Goal: Task Accomplishment & Management: Manage account settings

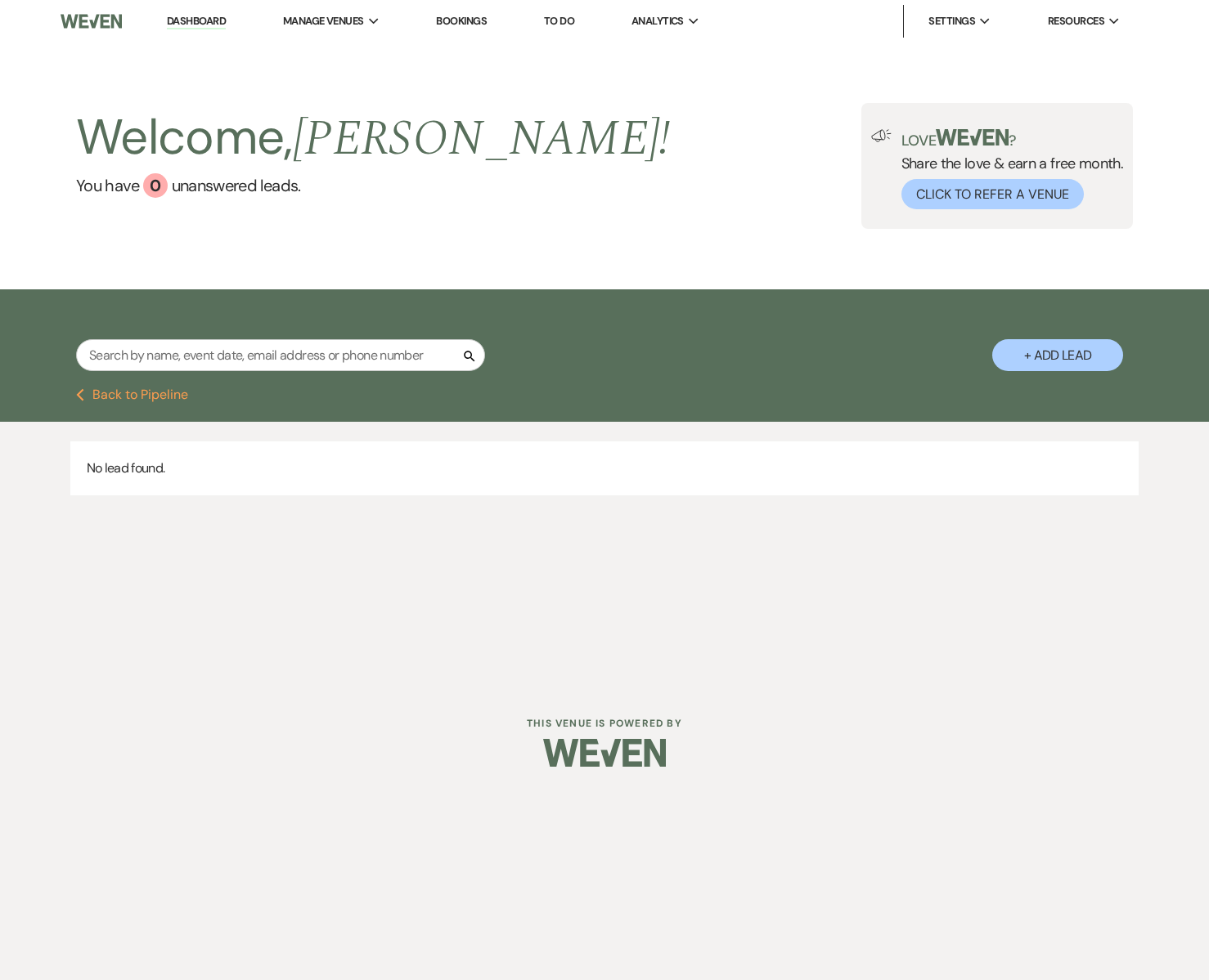
click at [196, 24] on link "Dashboard" at bounding box center [197, 21] width 59 height 15
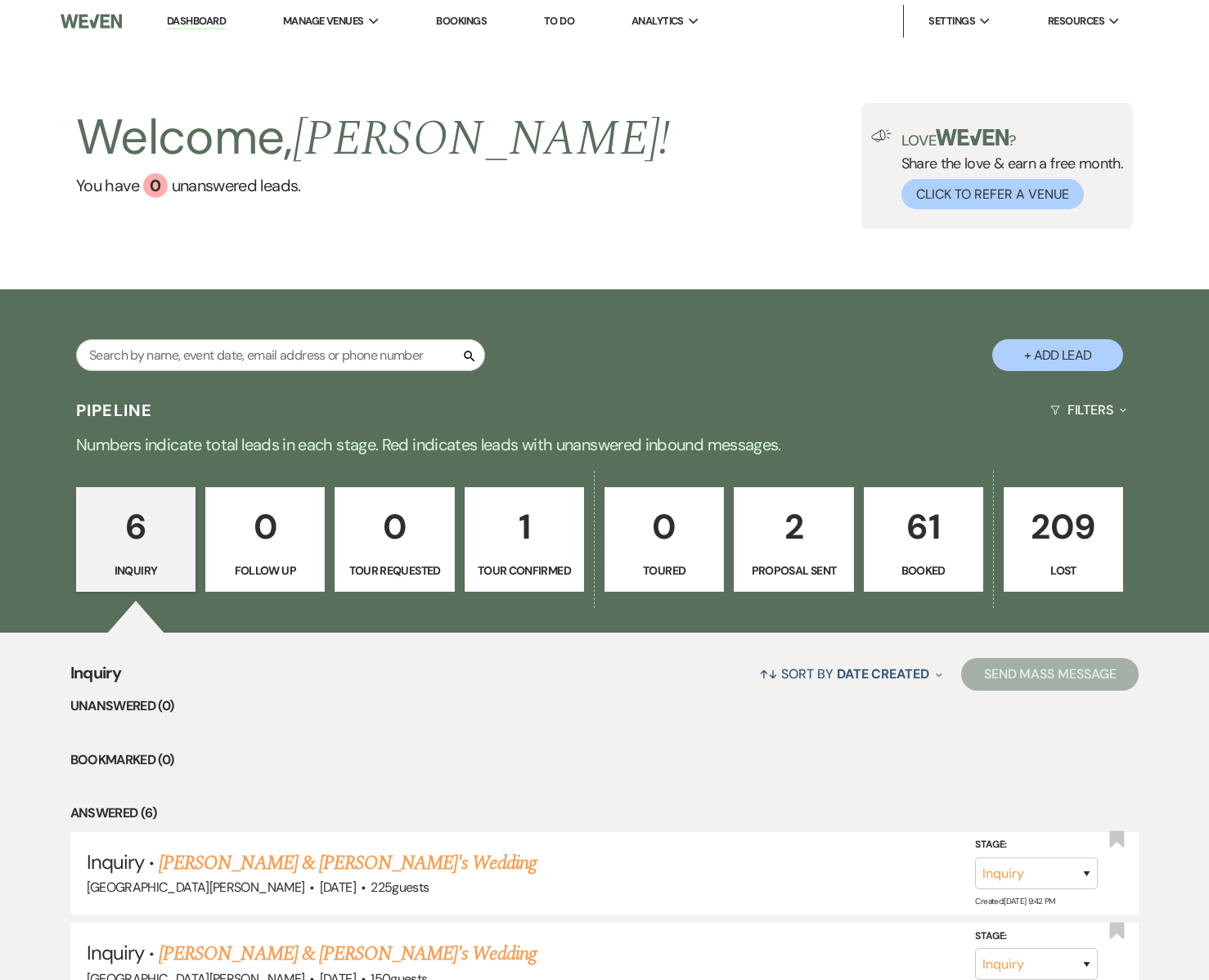
click at [801, 555] on link "2 Proposal Sent" at bounding box center [793, 540] width 120 height 105
select select "6"
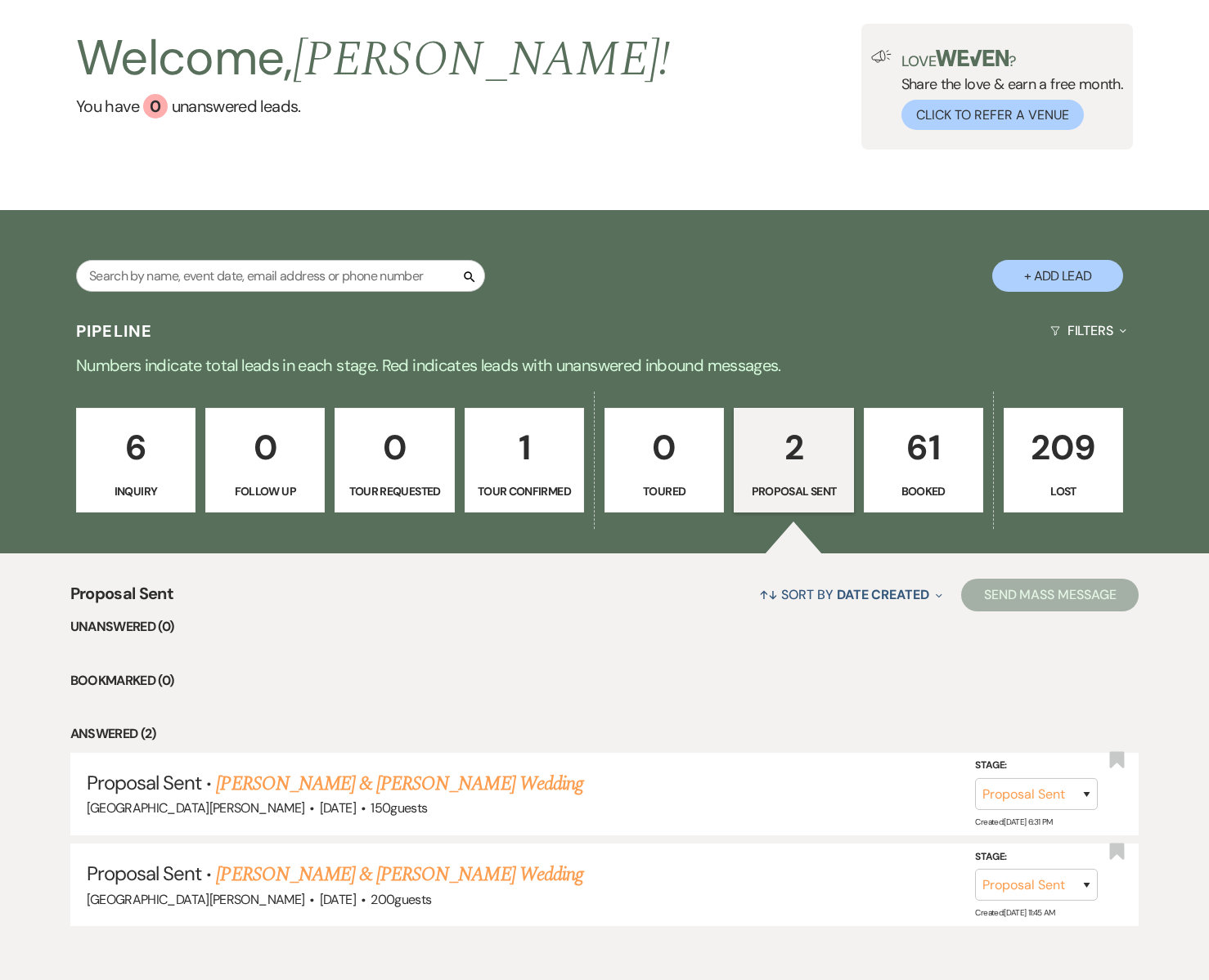
scroll to position [157, 0]
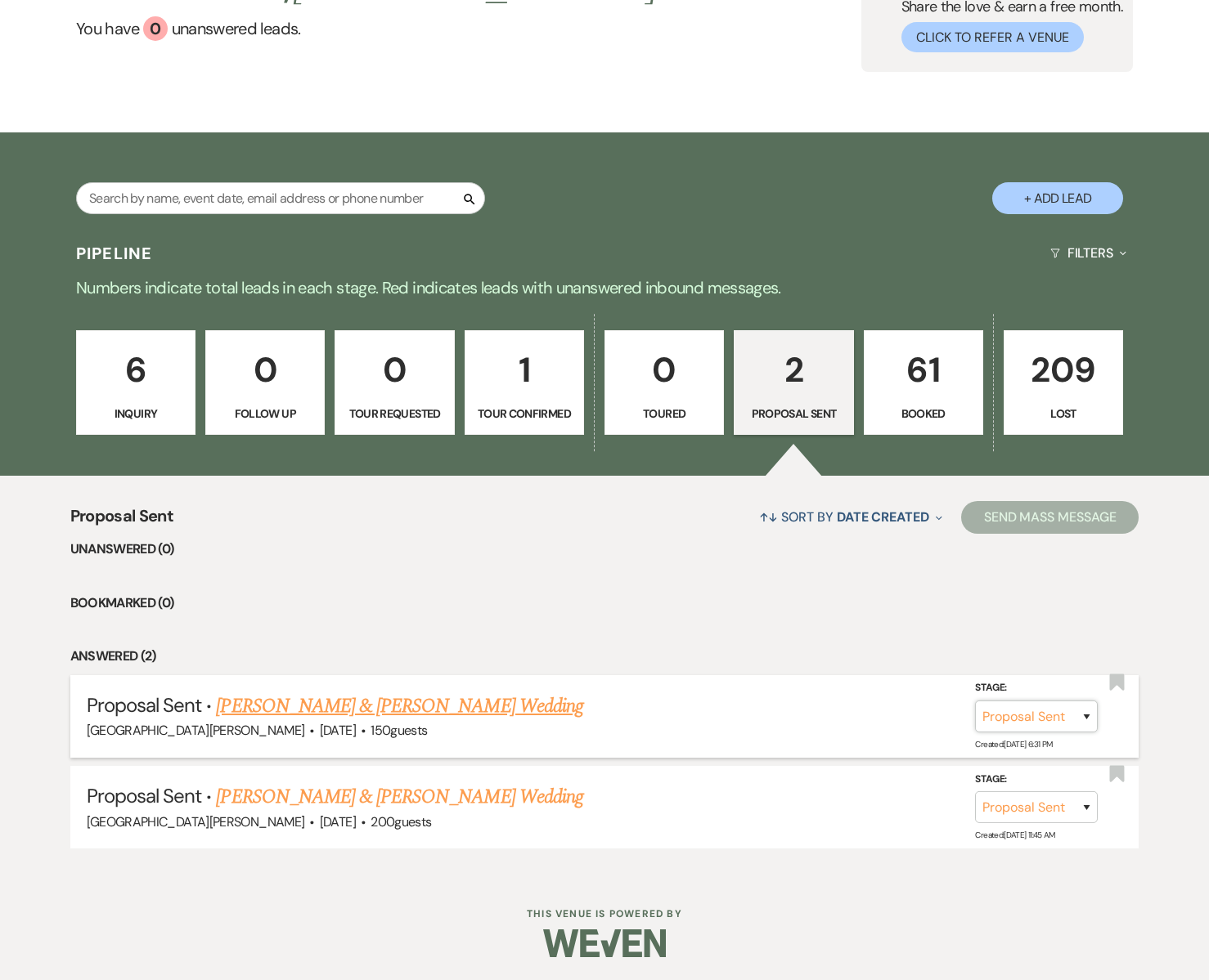
click at [1037, 716] on select "Inquiry Follow Up Tour Requested Tour Confirmed Toured Proposal Sent Booked Lost" at bounding box center [1035, 717] width 122 height 32
select select "8"
click at [974, 701] on select "Inquiry Follow Up Tour Requested Tour Confirmed Toured Proposal Sent Booked Lost" at bounding box center [1035, 717] width 122 height 32
click at [1044, 715] on button "Save" at bounding box center [1064, 716] width 82 height 33
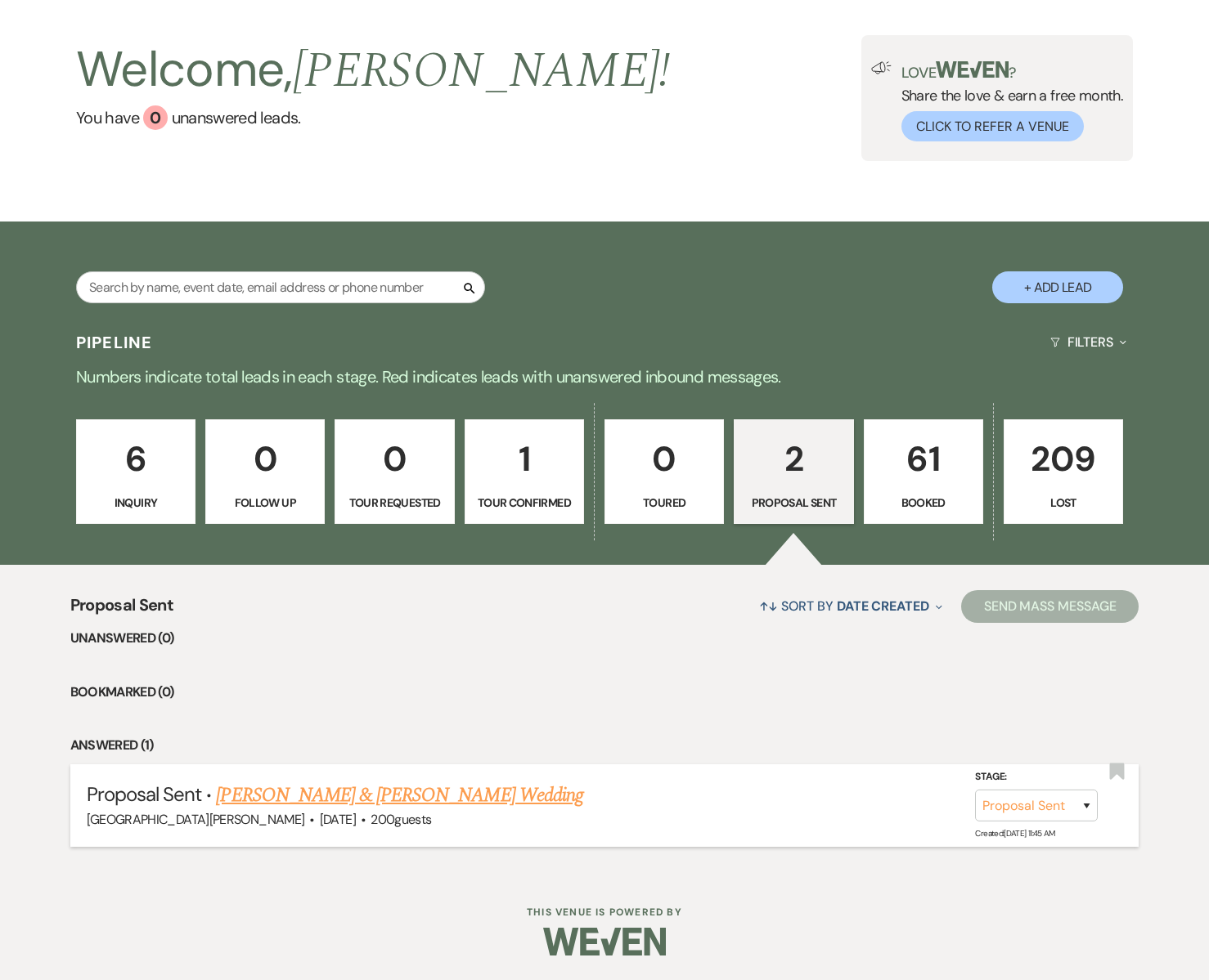
scroll to position [67, 0]
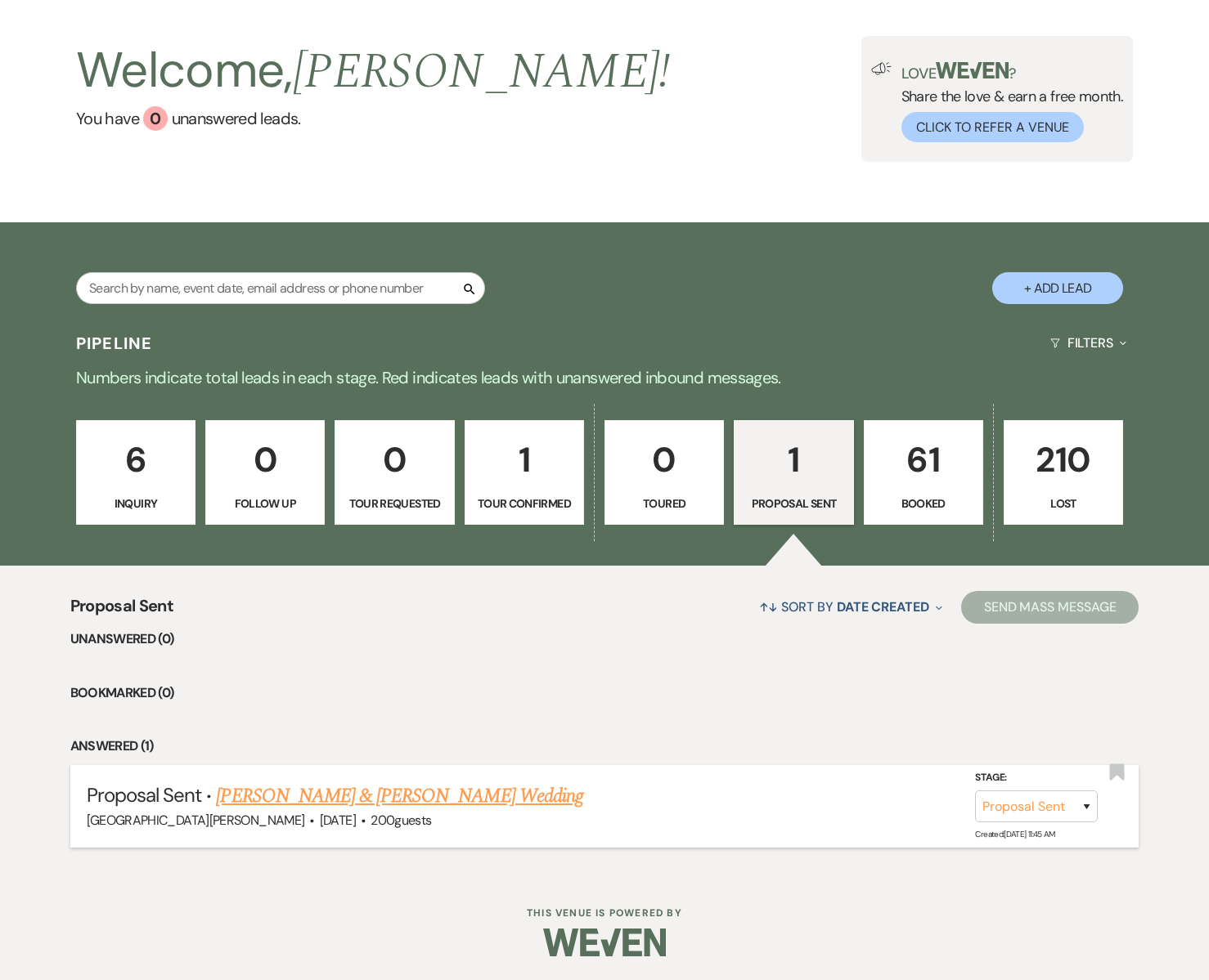
click at [474, 796] on link "[PERSON_NAME] & [PERSON_NAME] Wedding" at bounding box center [399, 796] width 366 height 30
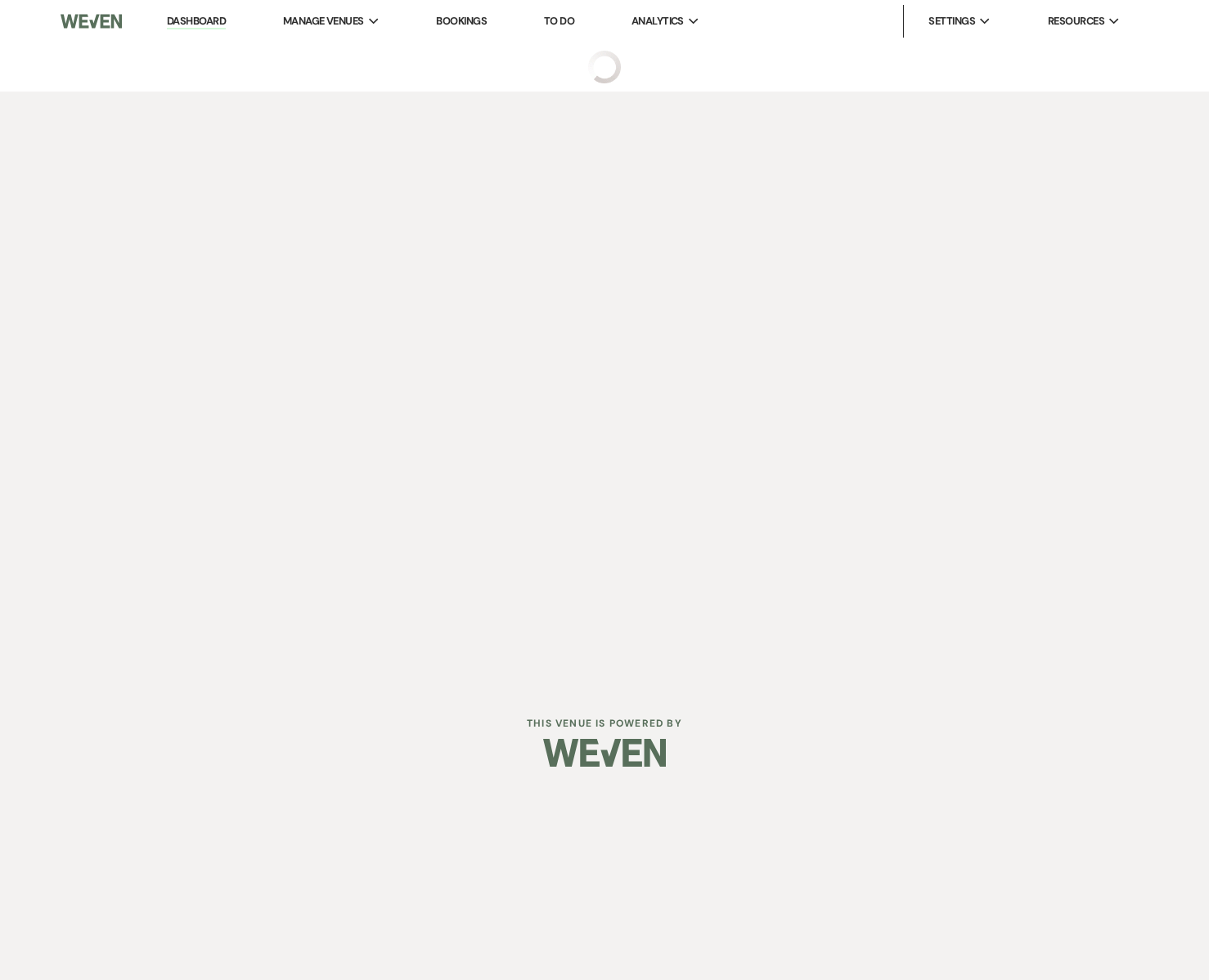
select select "6"
select select "5"
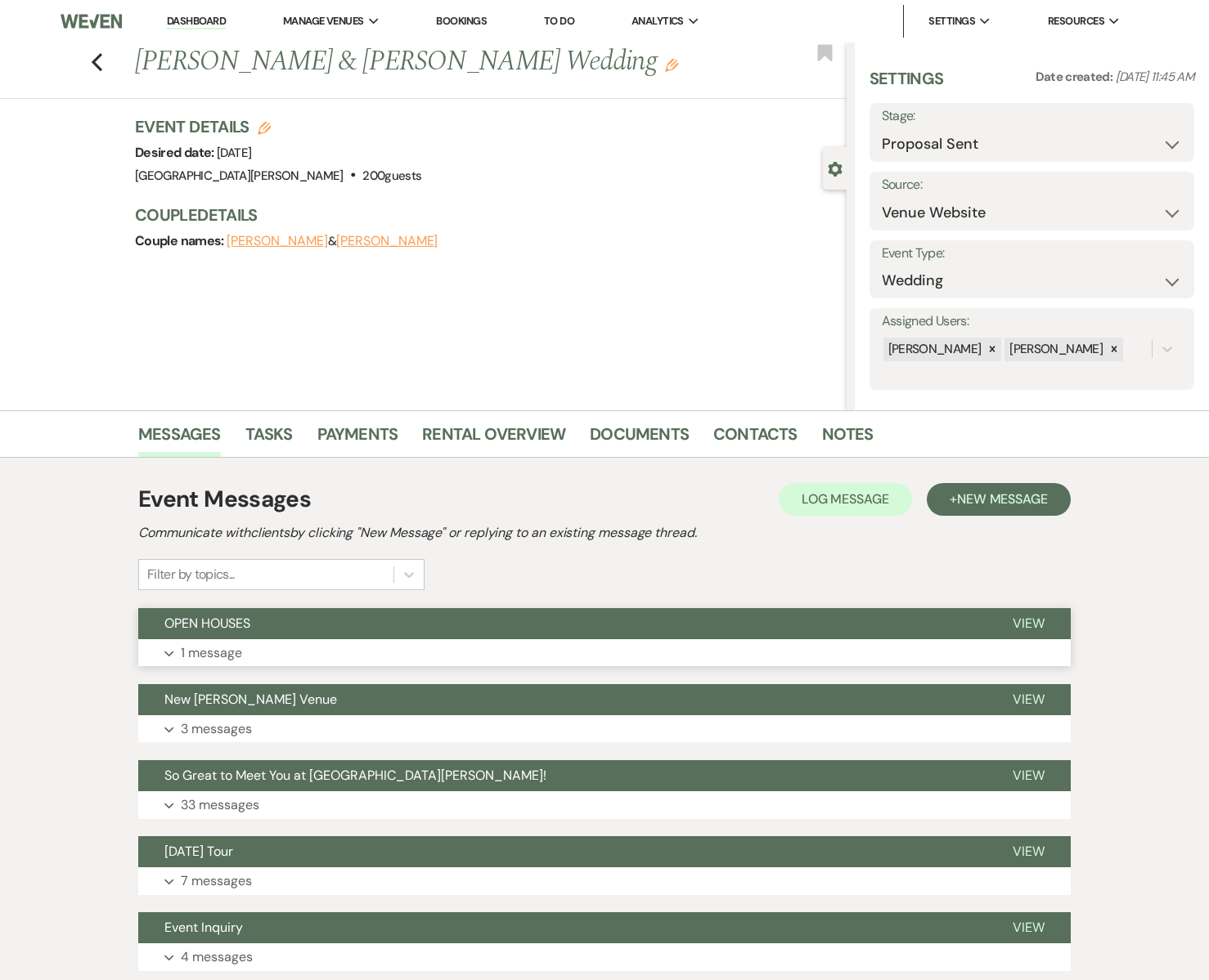
click at [522, 641] on button "Expand 1 message" at bounding box center [604, 653] width 932 height 28
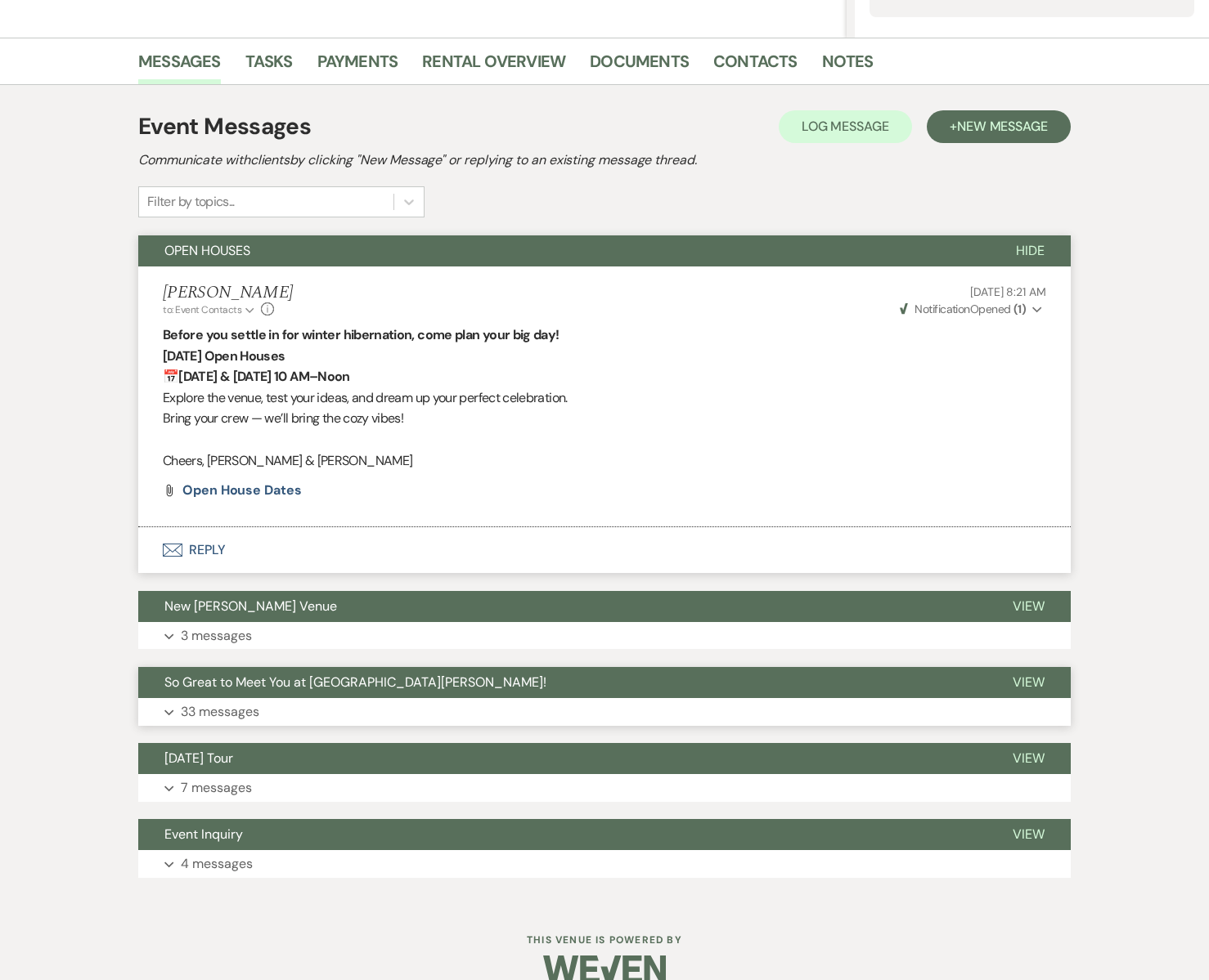
scroll to position [400, 0]
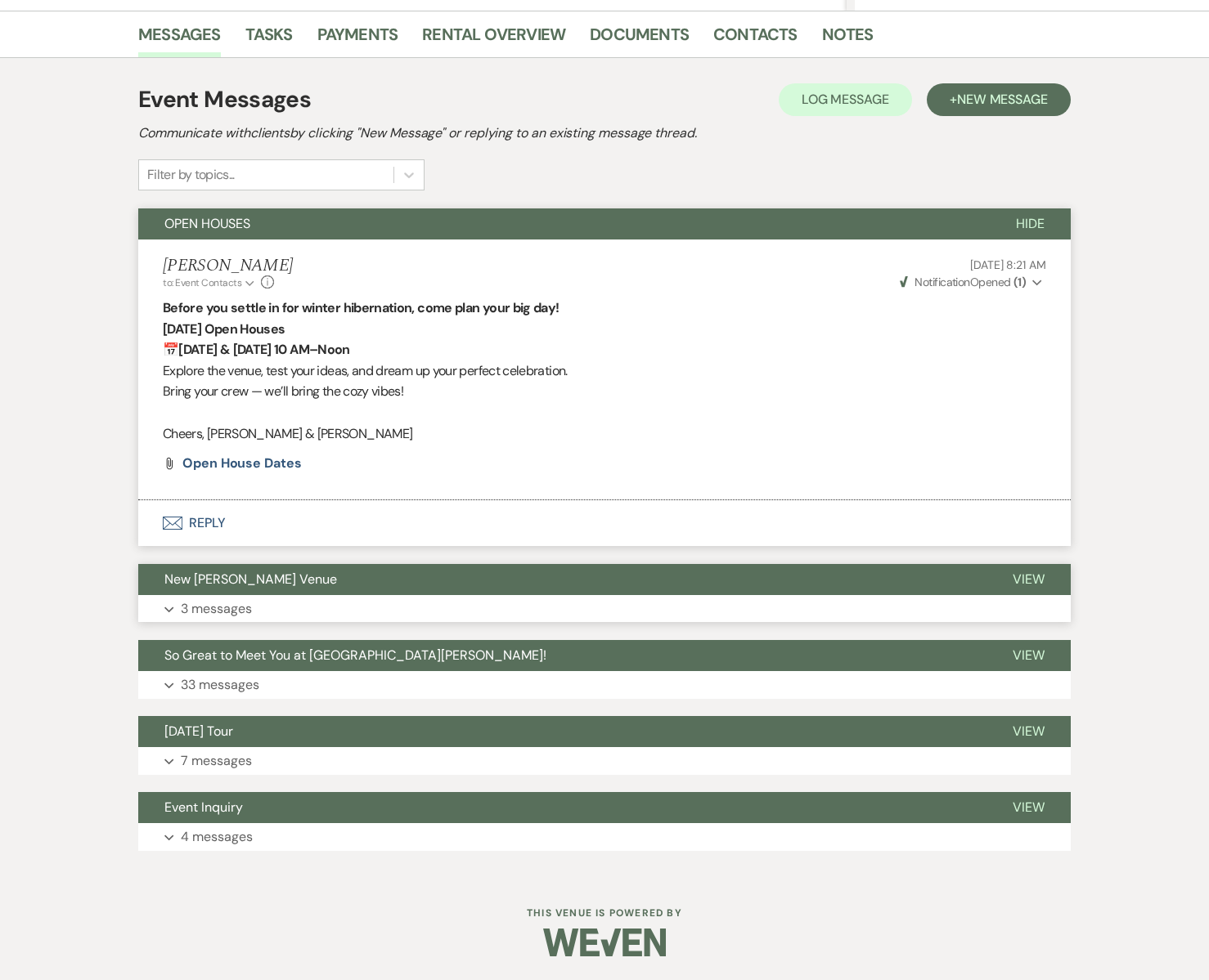
click at [316, 591] on button "New [PERSON_NAME] Venue" at bounding box center [562, 579] width 848 height 31
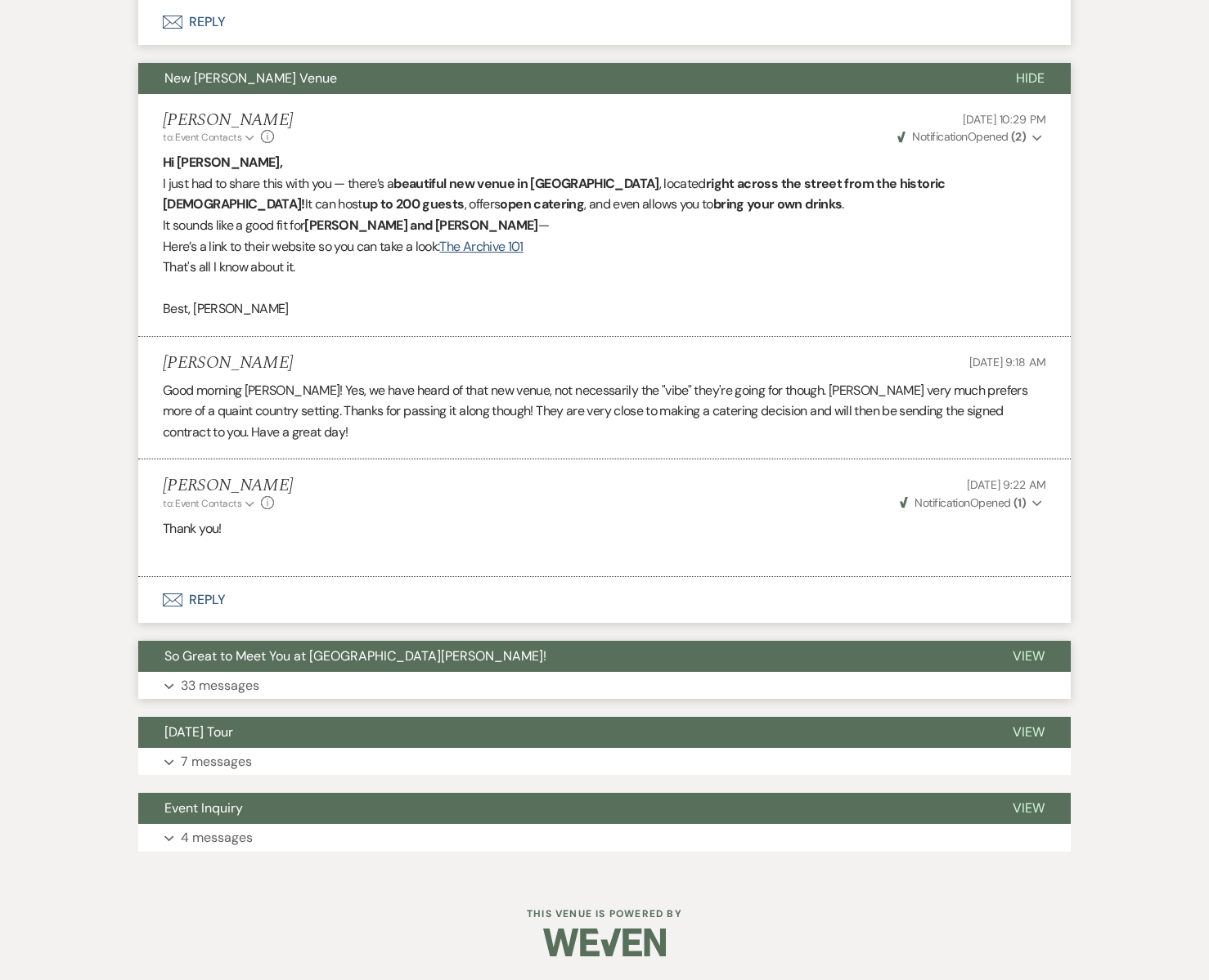
scroll to position [902, 0]
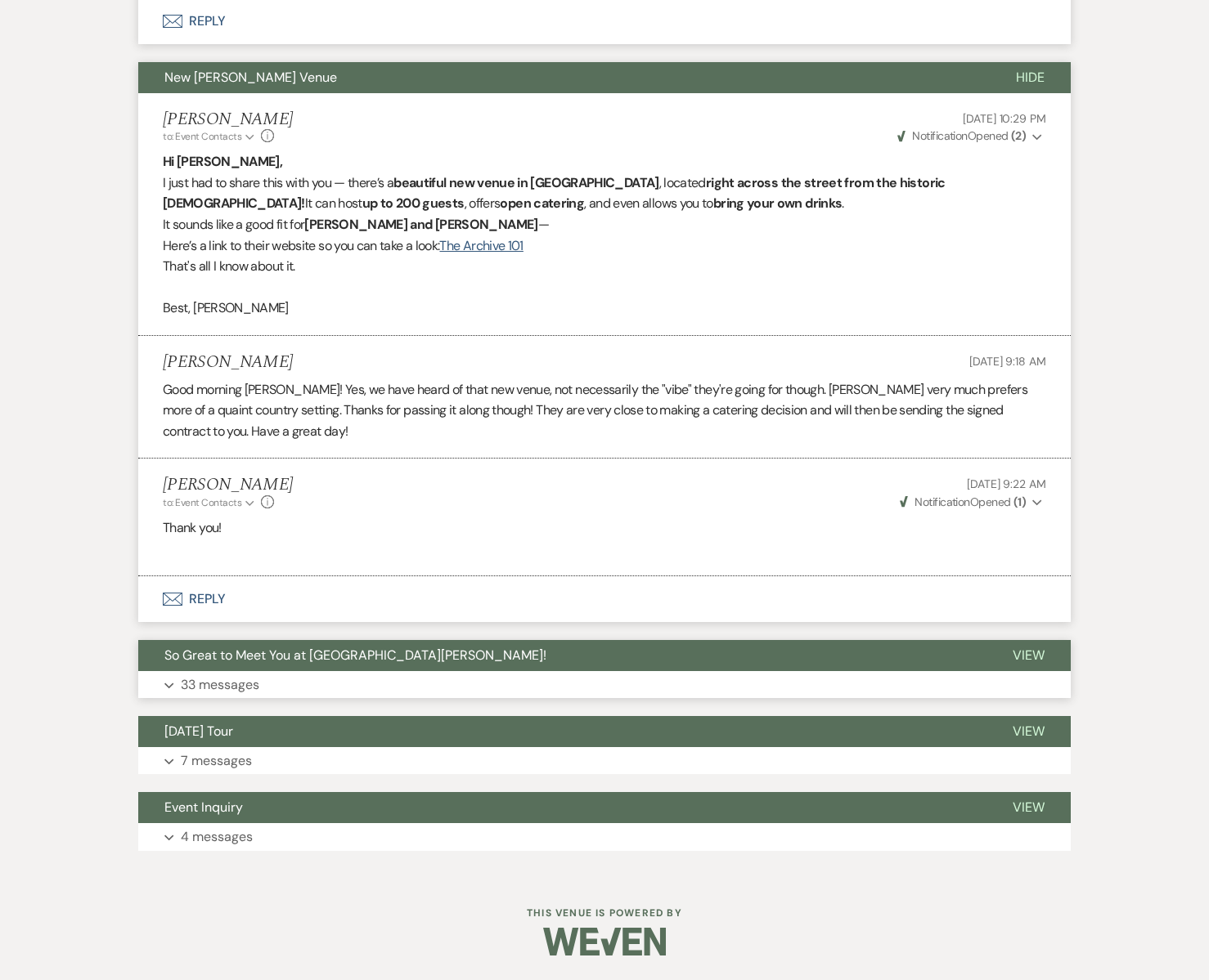
click at [332, 675] on button "Expand 33 messages" at bounding box center [604, 685] width 932 height 28
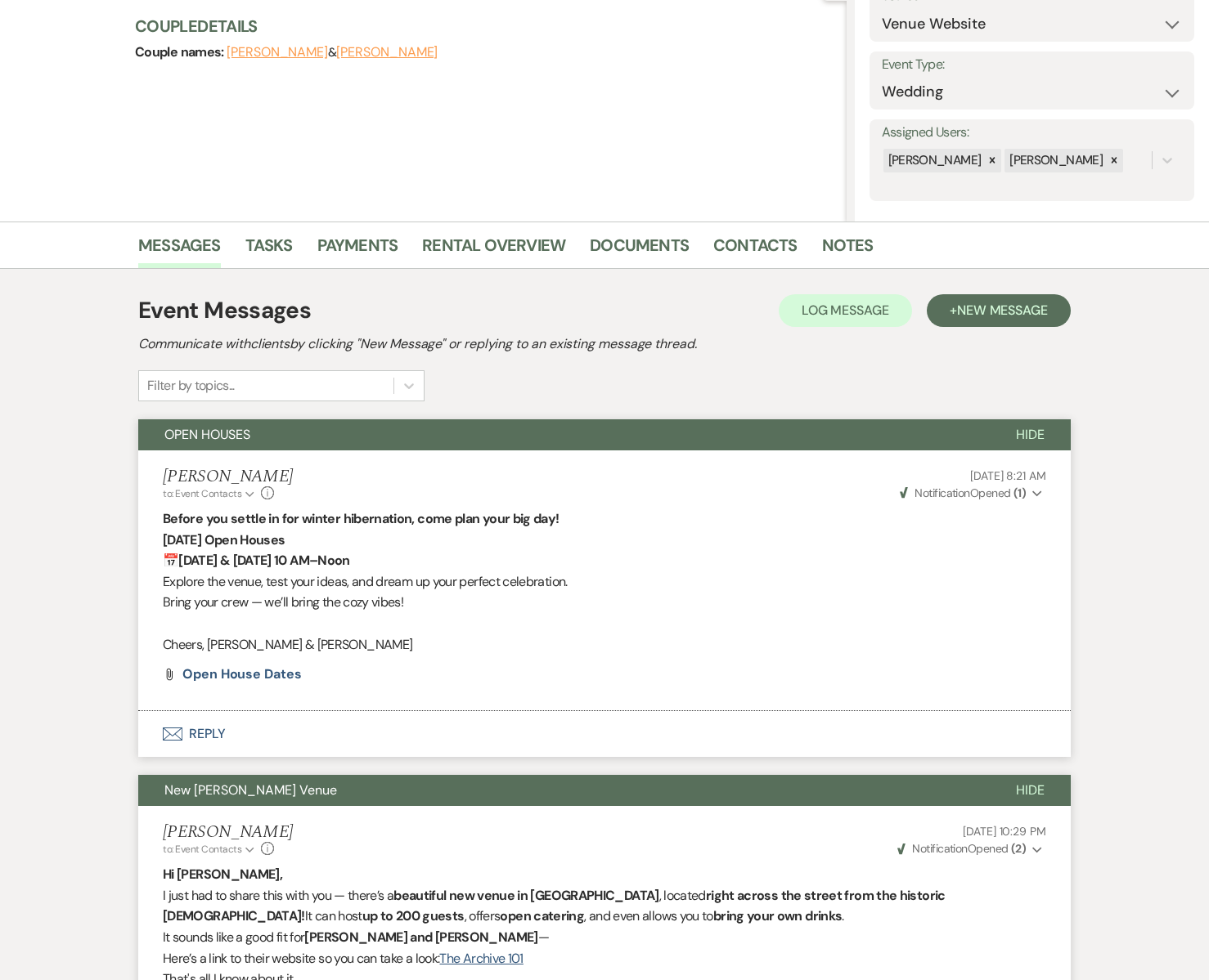
scroll to position [0, 0]
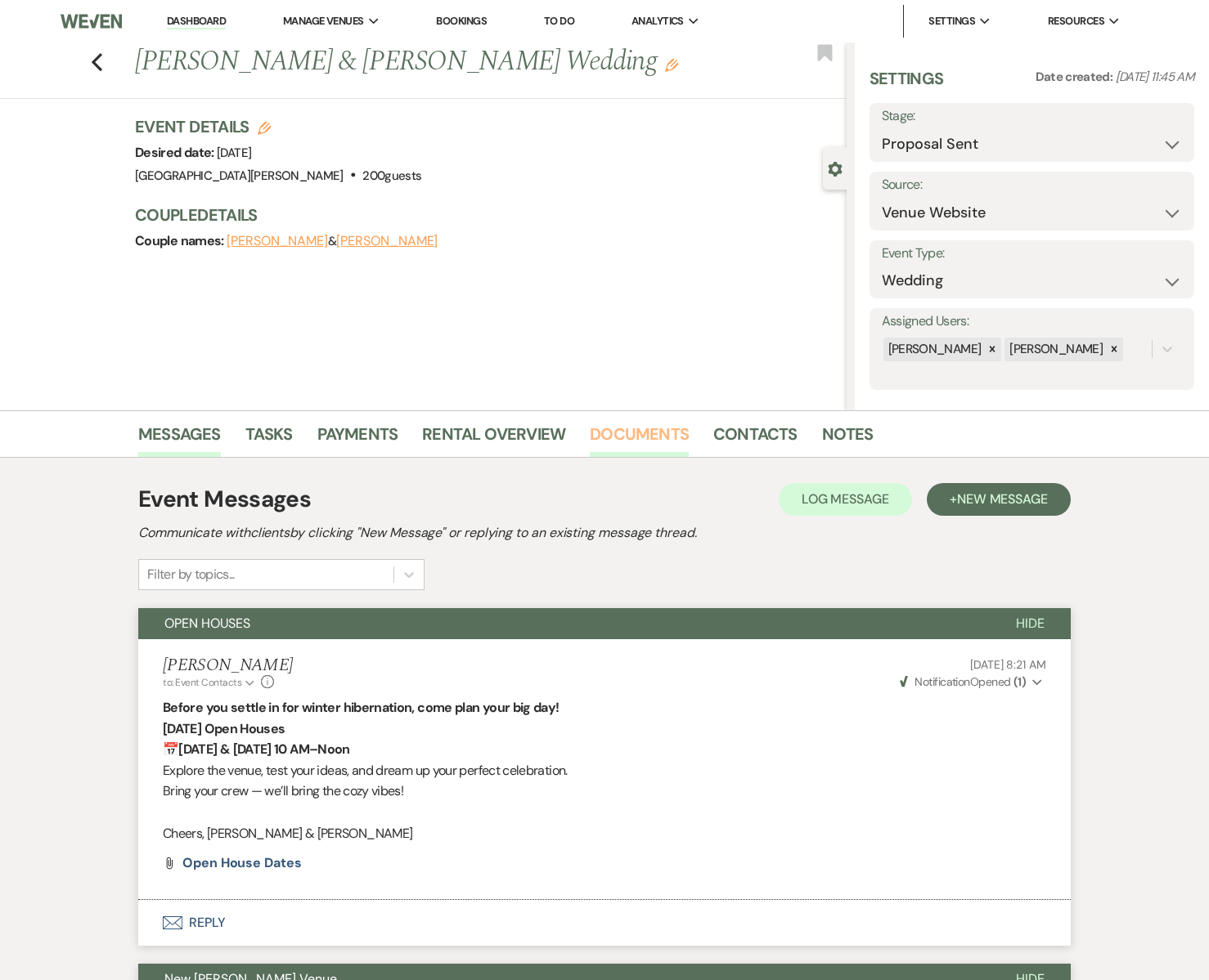
click at [626, 434] on link "Documents" at bounding box center [639, 439] width 99 height 36
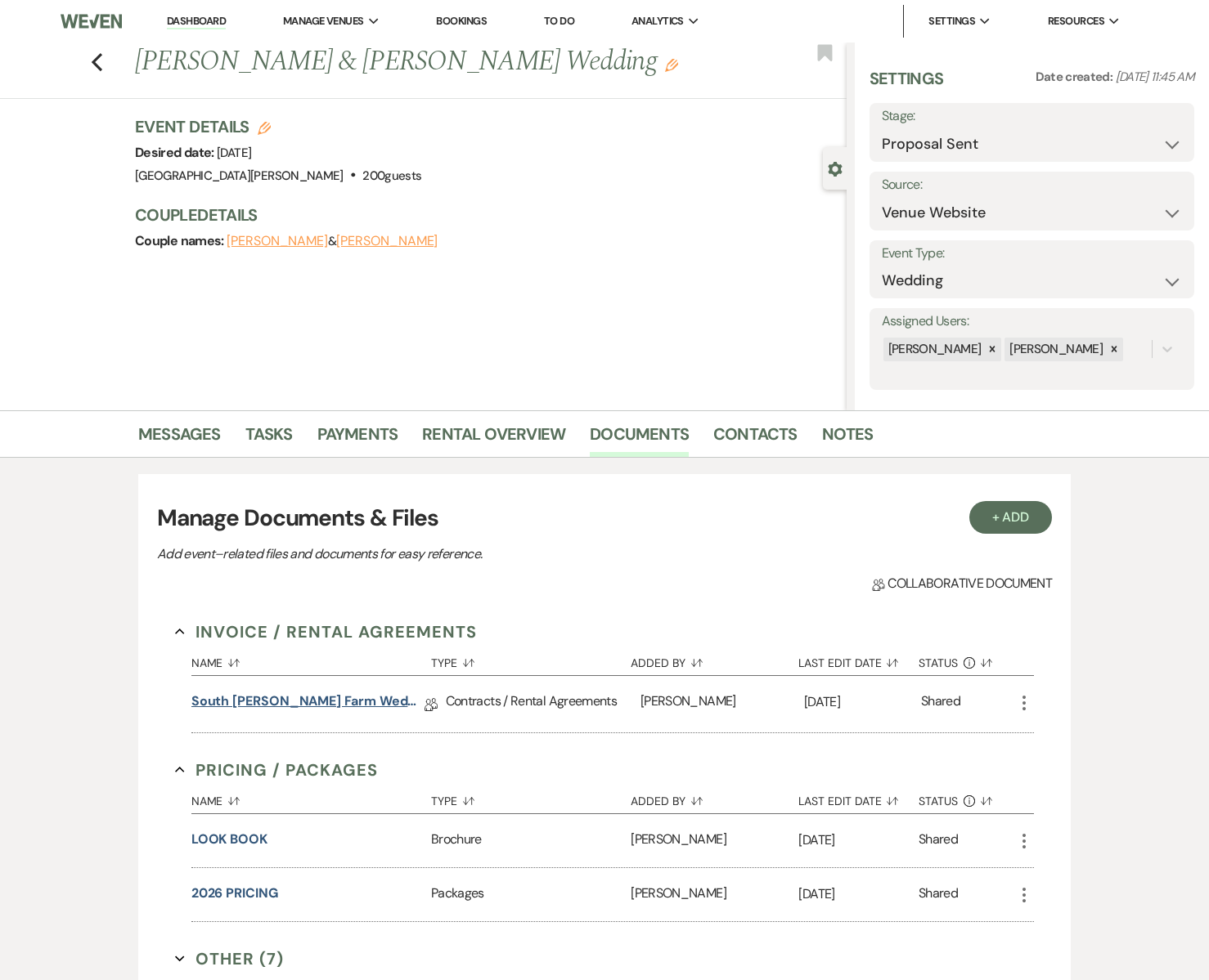
click at [361, 697] on link "South [PERSON_NAME] Farm Wedding & Event Agreement" at bounding box center [308, 704] width 233 height 25
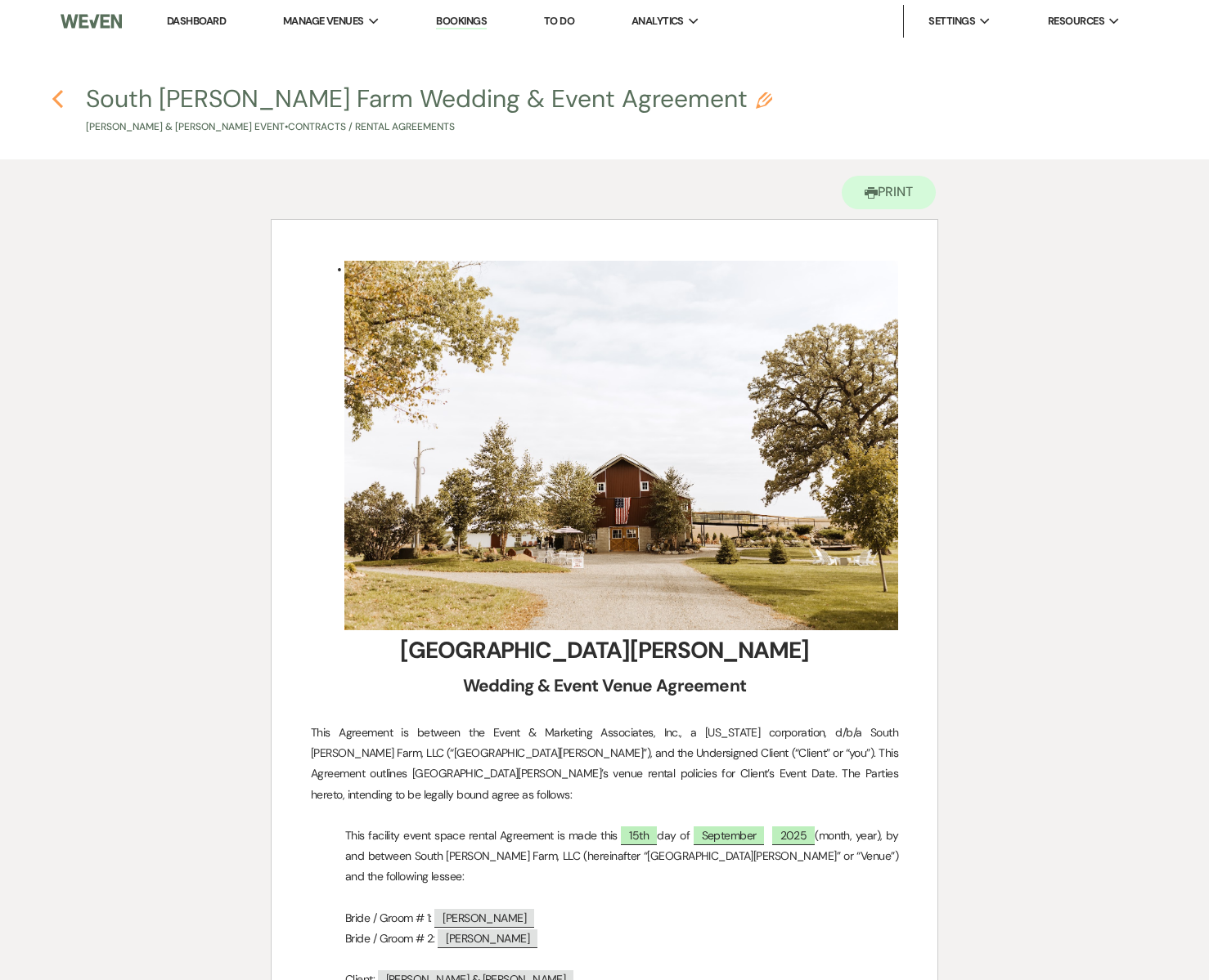
click at [55, 96] on use "button" at bounding box center [57, 99] width 11 height 18
select select "6"
select select "5"
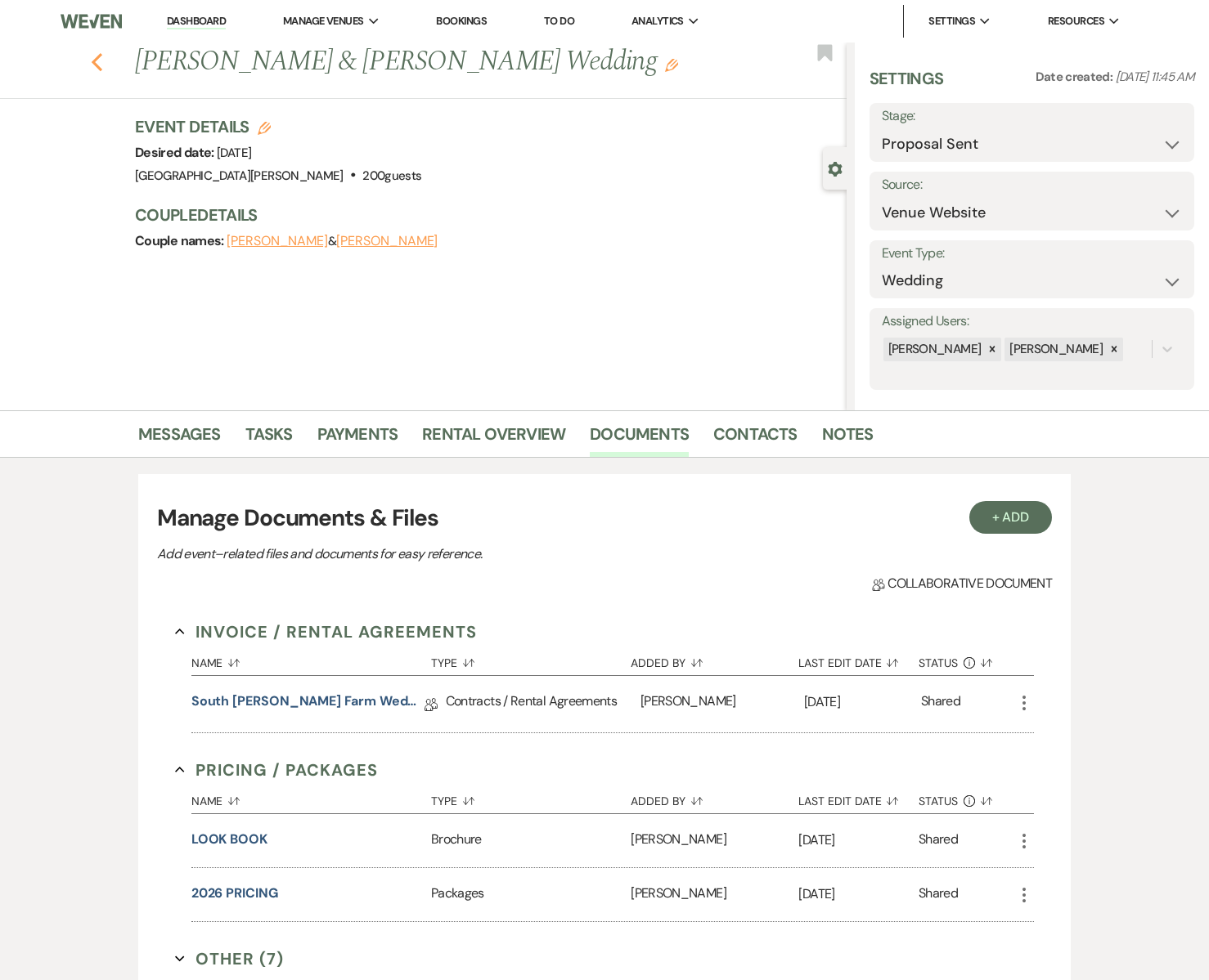
click at [96, 68] on icon "Previous" at bounding box center [97, 62] width 13 height 19
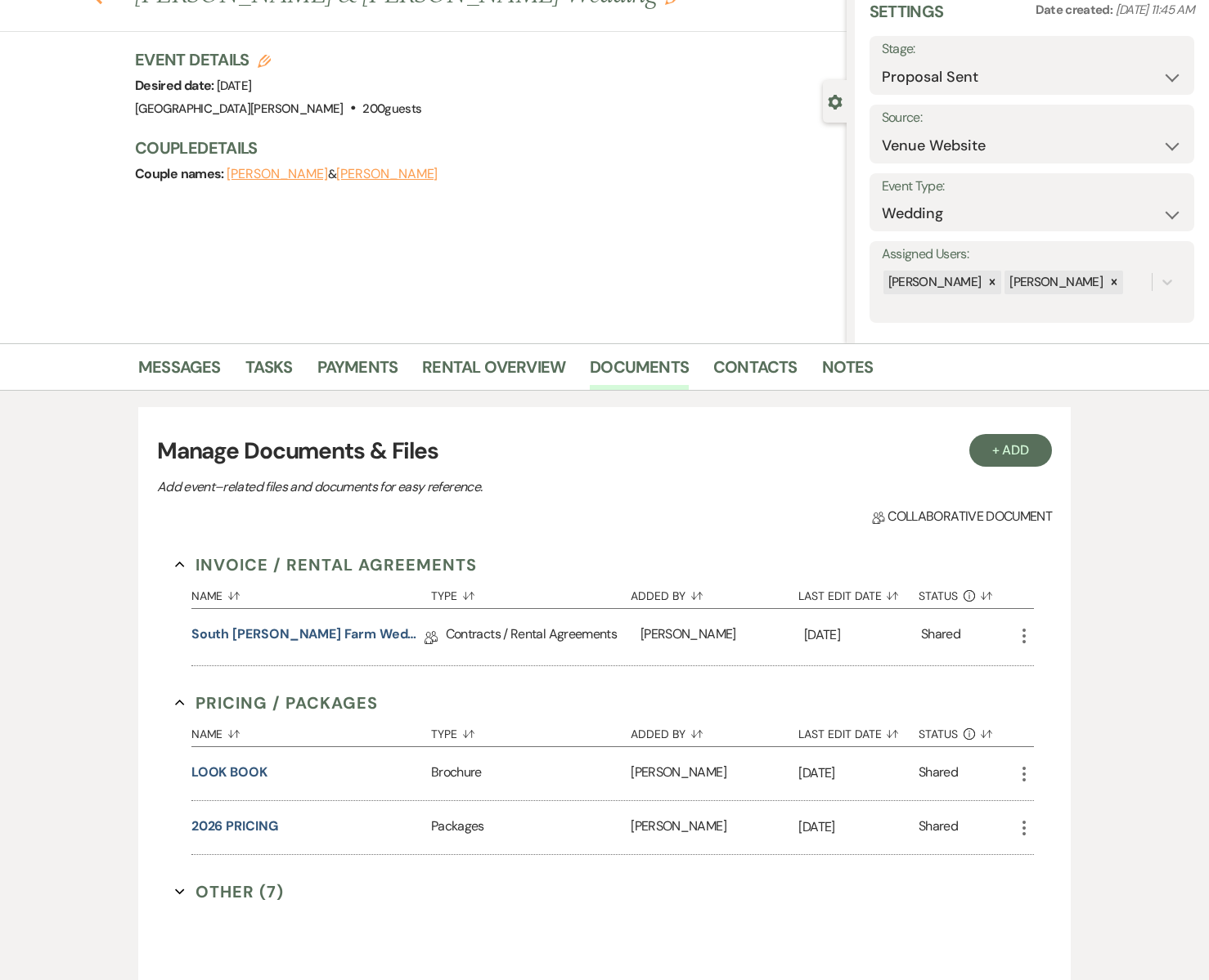
select select "6"
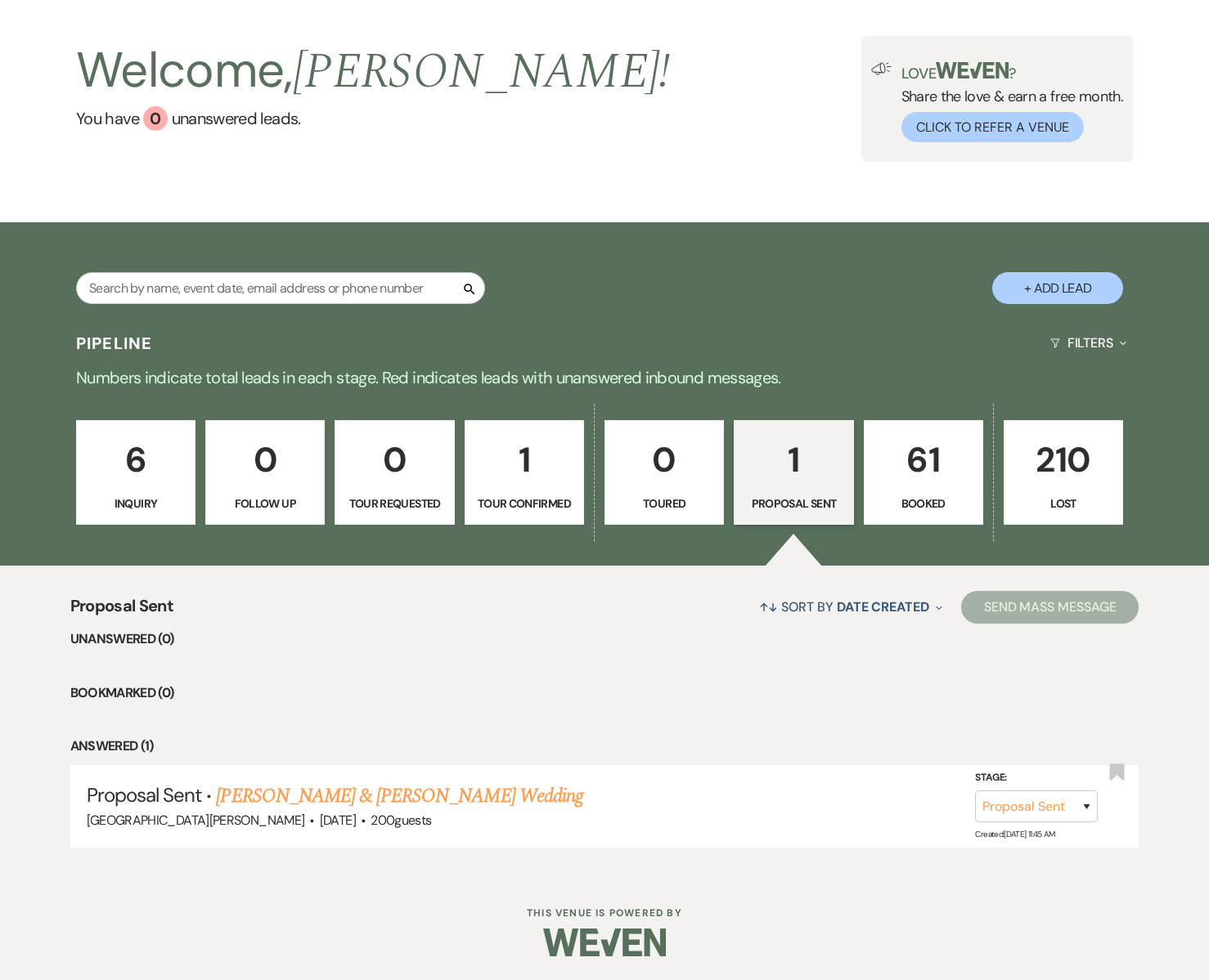
click at [907, 484] on p "61" at bounding box center [923, 460] width 98 height 55
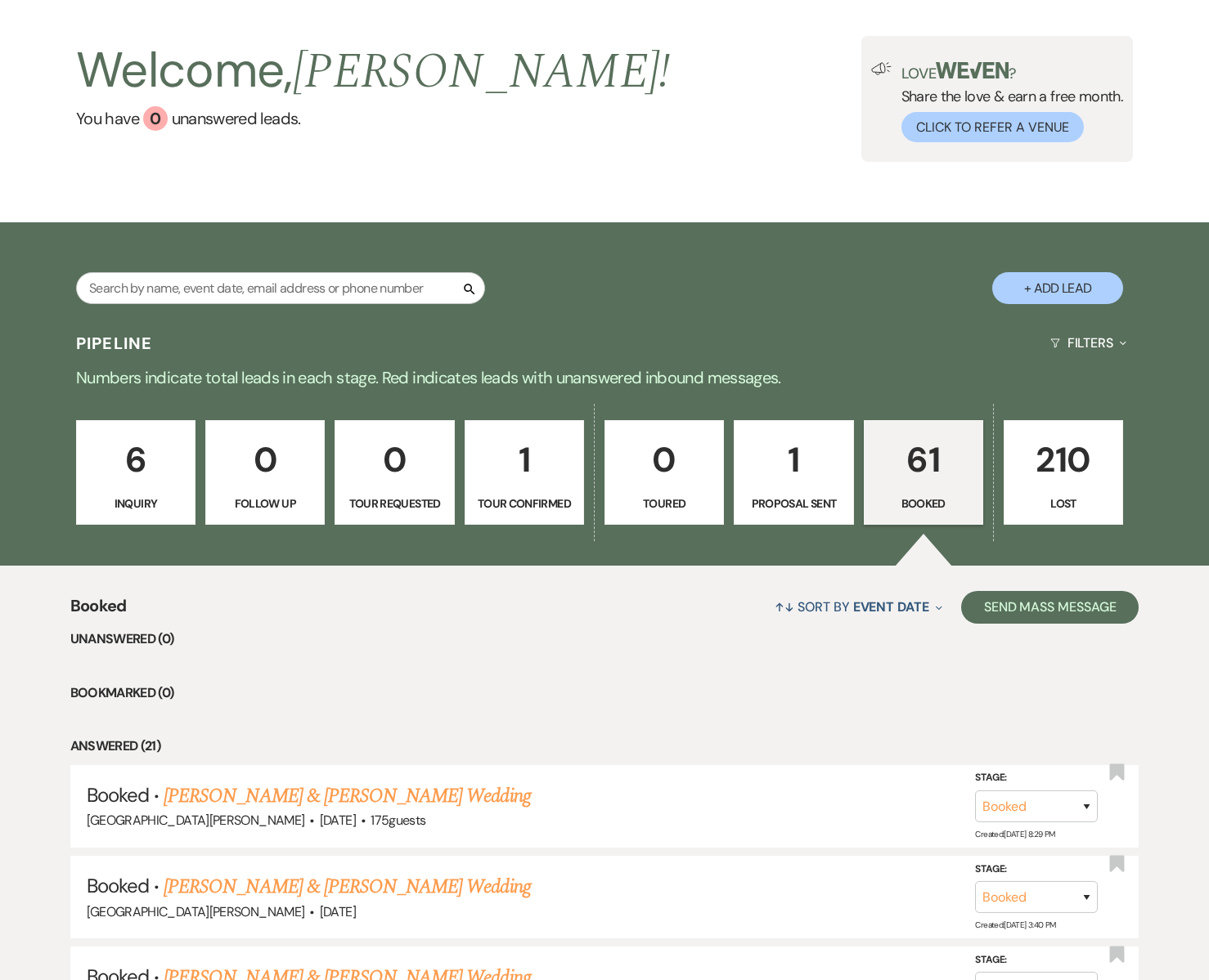
click at [554, 478] on p "1" at bounding box center [524, 460] width 98 height 55
select select "4"
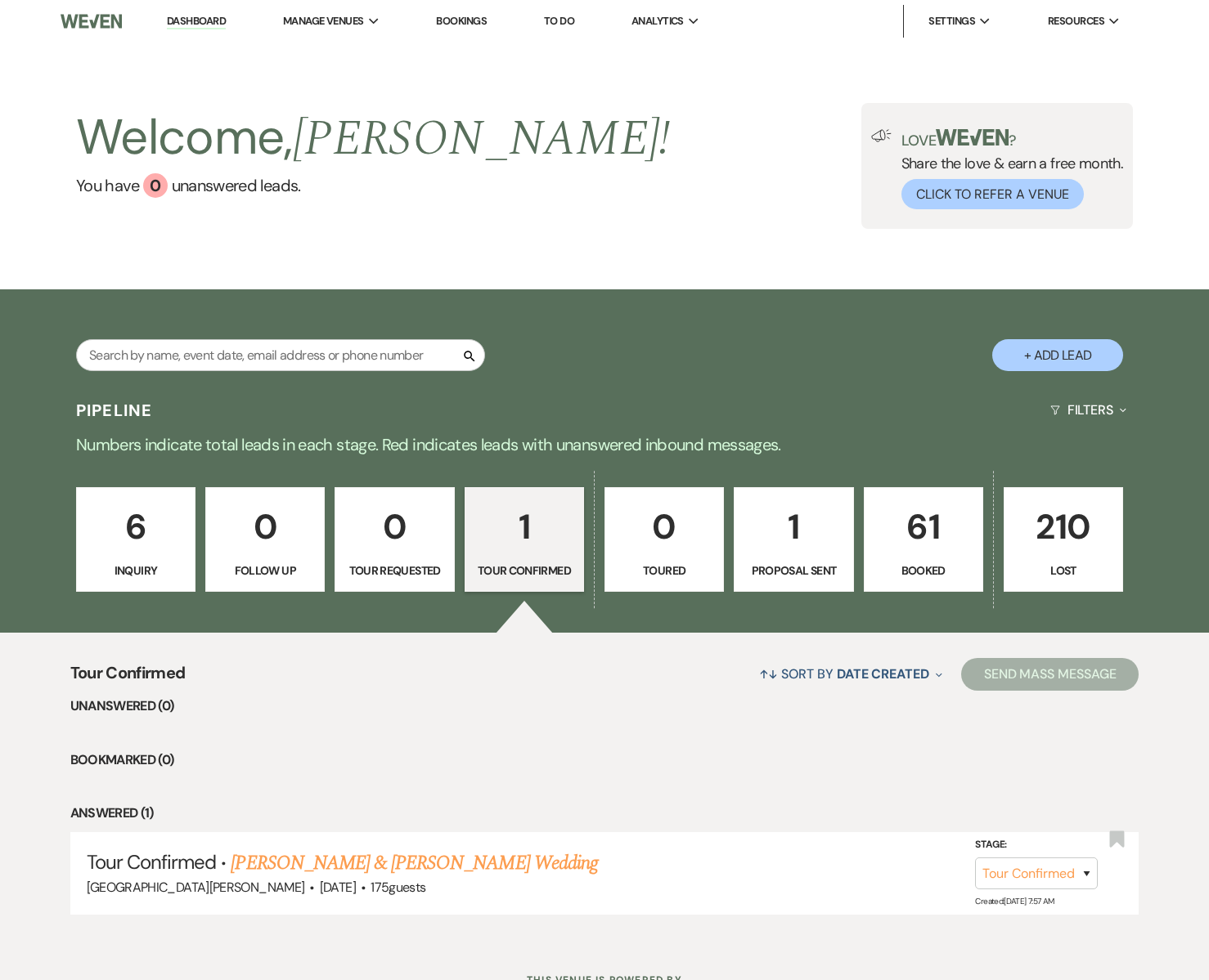
click at [917, 544] on p "61" at bounding box center [923, 526] width 98 height 55
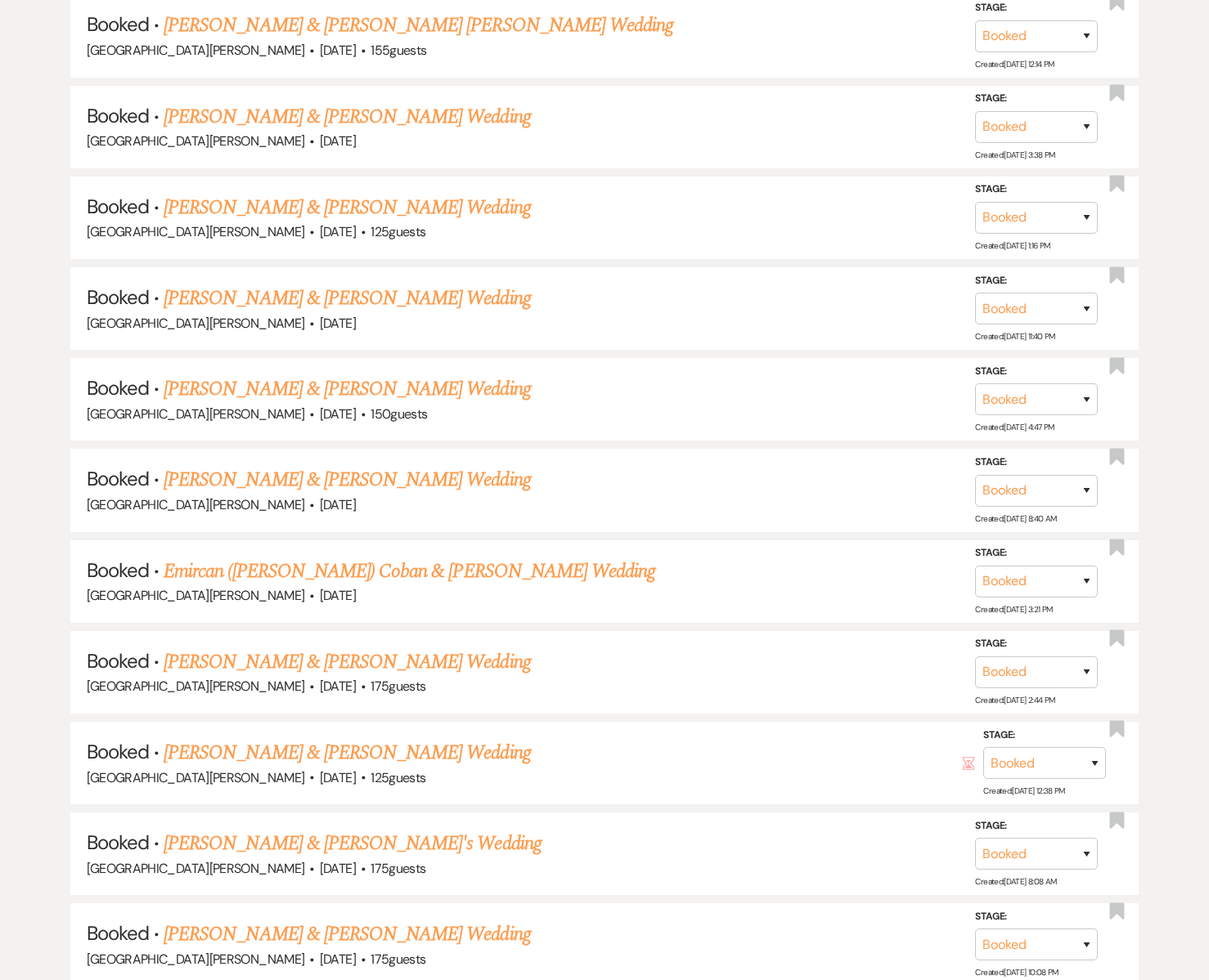
scroll to position [272, 0]
